Goal: Task Accomplishment & Management: Use online tool/utility

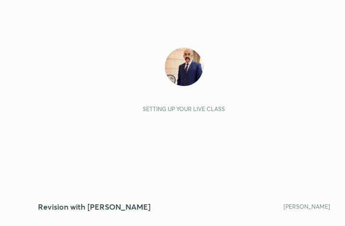
scroll to position [164, 306]
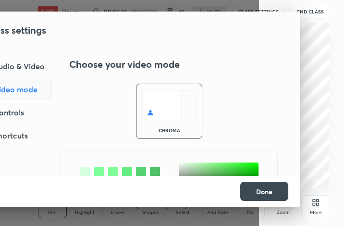
click at [25, 64] on div "Audio & Video" at bounding box center [11, 66] width 82 height 19
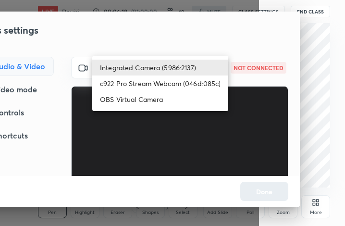
click at [213, 64] on body "1 2 3 4 5 6 7 C X Z C X Z E E Erase all H H LIVE Revision with [PERSON_NAME] SI…" at bounding box center [172, 113] width 345 height 226
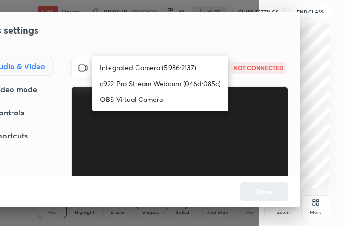
click at [190, 83] on li "c922 Pro Stream Webcam (046d:085c)" at bounding box center [160, 83] width 136 height 16
type input "e69e424fcdf41dfec4dae9c8e0e9e9e30ac3821ea05f923e7a243693f95aeb59"
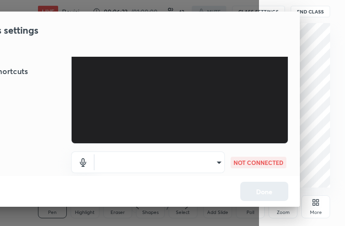
scroll to position [73, 0]
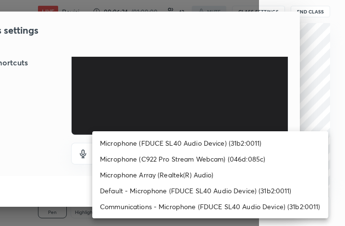
click at [207, 154] on body "1 2 3 4 5 6 7 C X Z C X Z E E Erase all H H LIVE Revision with [PERSON_NAME] SI…" at bounding box center [172, 113] width 345 height 226
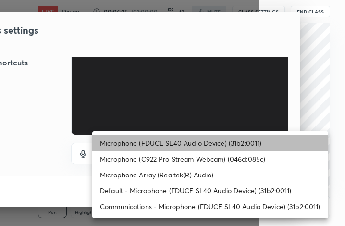
click at [177, 145] on li "Microphone (FDUCE SL40 Audio Device) (31b2:0011)" at bounding box center [210, 143] width 236 height 16
type input "1f761ad8d74b7d298096a930518bdae45dd5c63417dc2b8c4569331ff0721cfb"
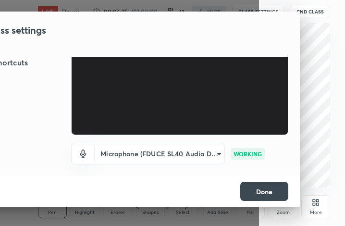
scroll to position [0, 0]
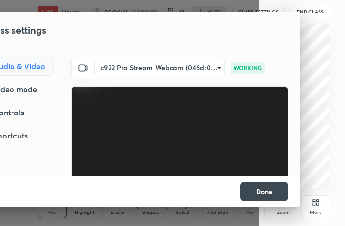
click at [264, 190] on button "Done" at bounding box center [264, 191] width 48 height 19
click at [264, 189] on button "Done" at bounding box center [264, 191] width 48 height 19
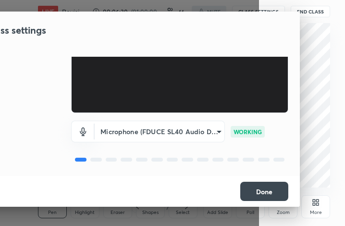
scroll to position [98, 0]
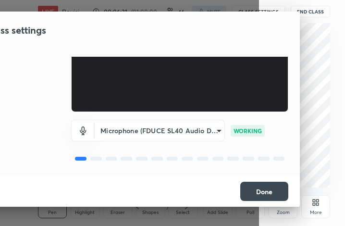
click at [259, 185] on button "Done" at bounding box center [264, 191] width 48 height 19
click at [261, 189] on button "Done" at bounding box center [264, 191] width 48 height 19
click at [262, 189] on button "Done" at bounding box center [264, 191] width 48 height 19
click at [262, 190] on button "Done" at bounding box center [264, 191] width 48 height 19
click at [262, 188] on button "Done" at bounding box center [264, 191] width 48 height 19
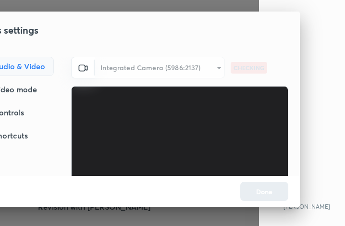
scroll to position [164, 306]
click at [23, 91] on div "Video mode" at bounding box center [12, 89] width 84 height 19
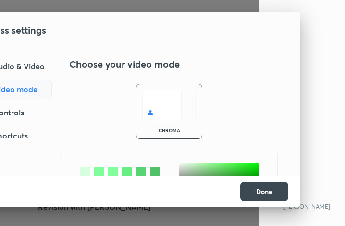
drag, startPoint x: 24, startPoint y: 64, endPoint x: 32, endPoint y: 64, distance: 8.2
click at [24, 64] on div "Audio & Video" at bounding box center [11, 66] width 82 height 19
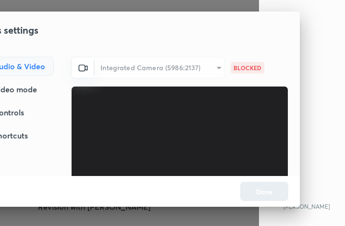
click at [155, 67] on div "Integrated Camera (5986:2137)" at bounding box center [160, 68] width 130 height 22
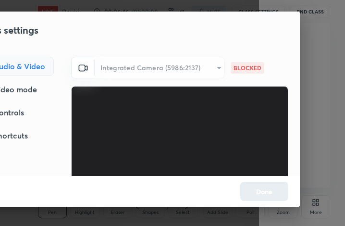
click at [202, 67] on div "Integrated Camera (5986:2137)" at bounding box center [160, 68] width 130 height 22
click at [202, 66] on div "Integrated Camera (5986:2137)" at bounding box center [160, 68] width 130 height 22
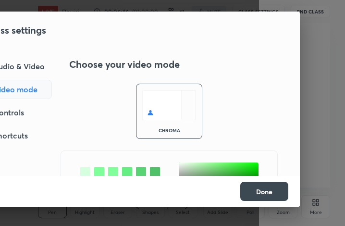
click at [202, 66] on div "Choose your video mode" at bounding box center [178, 64] width 219 height 15
click at [36, 67] on div "Audio & Video" at bounding box center [11, 66] width 82 height 19
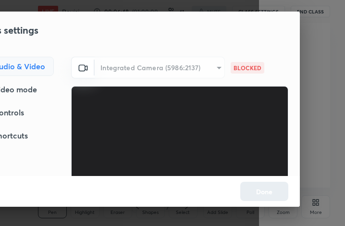
click at [201, 70] on div "Integrated Camera (5986:2137)" at bounding box center [160, 68] width 130 height 22
click at [192, 67] on div "Integrated Camera (5986:2137)" at bounding box center [160, 68] width 130 height 22
click at [192, 66] on div "Integrated Camera (5986:2137)" at bounding box center [160, 68] width 130 height 22
click at [193, 66] on div "Integrated Camera (5986:2137)" at bounding box center [160, 68] width 130 height 22
click at [26, 86] on div "Video mode" at bounding box center [12, 89] width 84 height 19
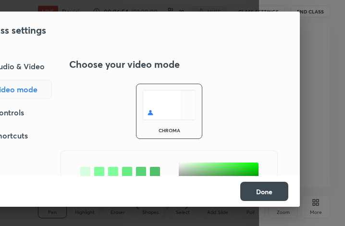
click at [16, 63] on div "Audio & Video" at bounding box center [11, 66] width 82 height 19
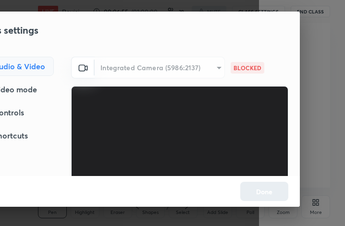
click at [209, 71] on div "Integrated Camera (5986:2137)" at bounding box center [160, 68] width 130 height 22
click at [209, 70] on div "Integrated Camera (5986:2137)" at bounding box center [160, 68] width 130 height 22
click at [209, 69] on div "Integrated Camera (5986:2137)" at bounding box center [160, 68] width 130 height 22
click at [209, 67] on div "Integrated Camera (5986:2137)" at bounding box center [160, 68] width 130 height 22
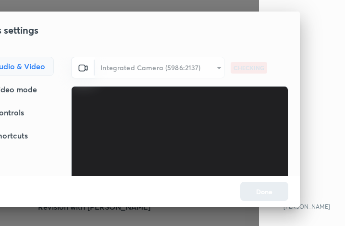
scroll to position [164, 306]
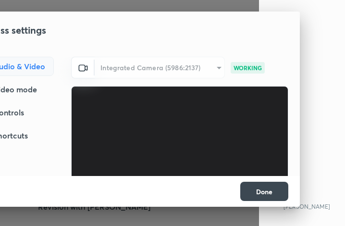
click at [209, 70] on div "Integrated Camera (5986:2137)" at bounding box center [160, 68] width 130 height 22
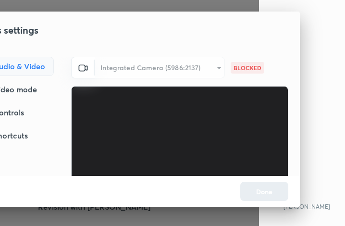
click at [211, 70] on div "Integrated Camera (5986:2137)" at bounding box center [160, 68] width 130 height 22
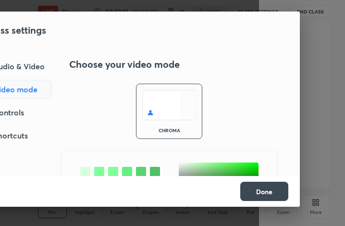
click at [29, 66] on div "Audio & Video" at bounding box center [11, 66] width 82 height 19
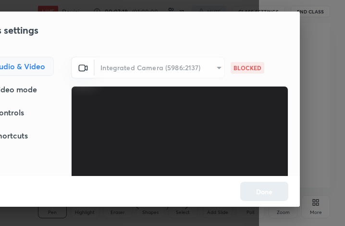
click at [177, 68] on div "Integrated Camera (5986:2137)" at bounding box center [160, 68] width 130 height 22
click at [176, 72] on div "Integrated Camera (5986:2137)" at bounding box center [160, 68] width 130 height 22
